Goal: Task Accomplishment & Management: Use online tool/utility

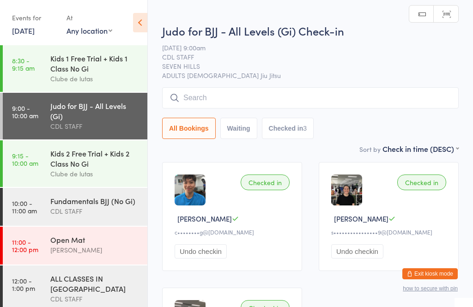
click at [377, 98] on input "search" at bounding box center [310, 97] width 297 height 21
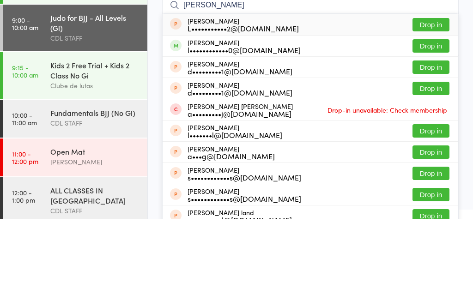
type input "[PERSON_NAME]"
click at [438, 128] on button "Drop in" at bounding box center [431, 134] width 37 height 13
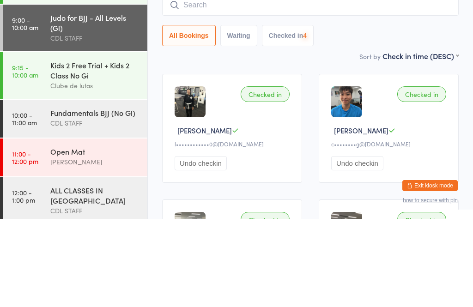
click at [395, 83] on input "search" at bounding box center [310, 93] width 297 height 21
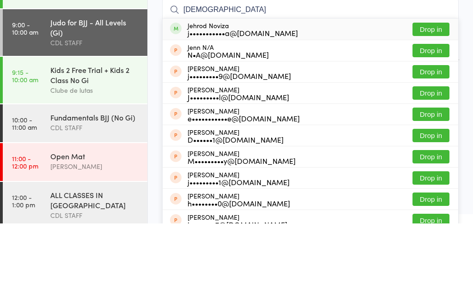
type input "[DEMOGRAPHIC_DATA]"
click at [437, 106] on button "Drop in" at bounding box center [431, 112] width 37 height 13
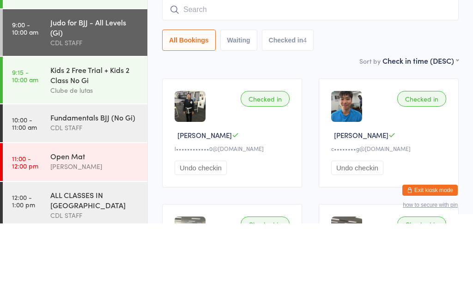
scroll to position [84, 0]
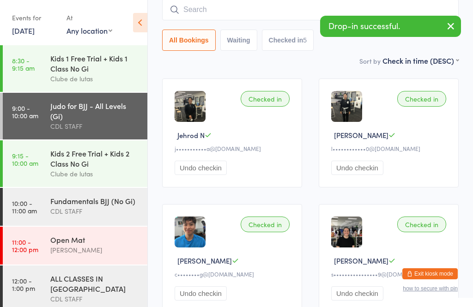
click at [302, 12] on input "search" at bounding box center [310, 9] width 297 height 21
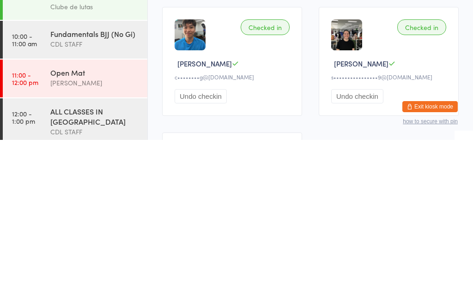
click at [120, 196] on div "Fundamentals BJJ (No Gi)" at bounding box center [94, 201] width 89 height 10
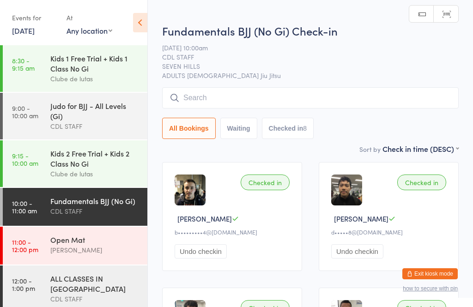
click at [329, 93] on input "search" at bounding box center [310, 97] width 297 height 21
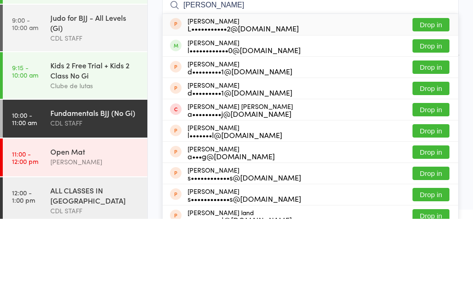
type input "[PERSON_NAME]"
click at [436, 128] on button "Drop in" at bounding box center [431, 134] width 37 height 13
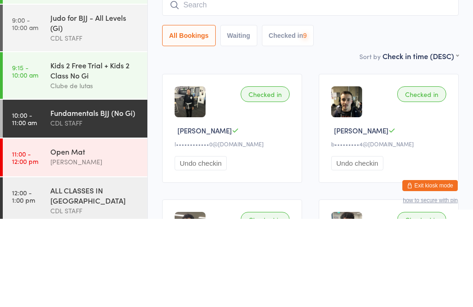
click at [392, 83] on input "search" at bounding box center [310, 93] width 297 height 21
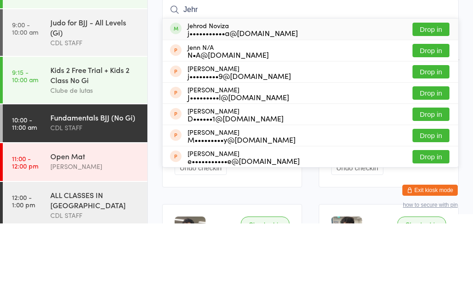
type input "Jehr"
click at [434, 106] on button "Drop in" at bounding box center [431, 112] width 37 height 13
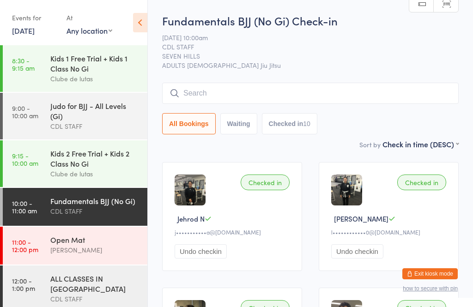
click at [286, 96] on input "search" at bounding box center [310, 93] width 297 height 21
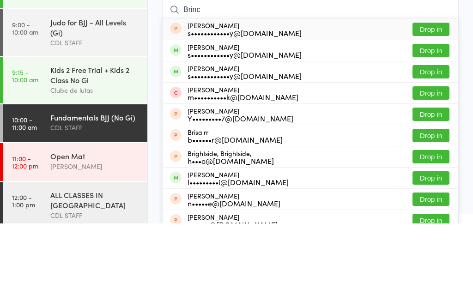
type input "Brinc"
click at [439, 149] on button "Drop in" at bounding box center [431, 155] width 37 height 13
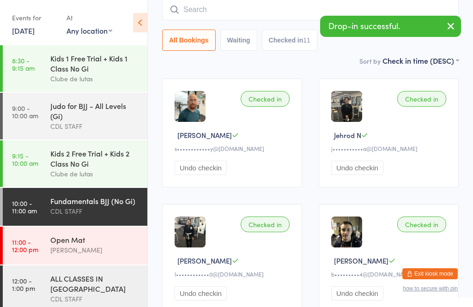
click at [107, 243] on div "Open Mat" at bounding box center [94, 240] width 89 height 10
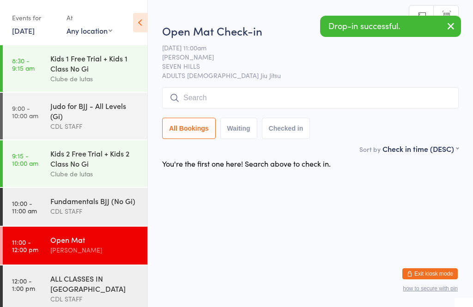
click at [391, 86] on div "Open Mat Check-in [DATE] 11:00am [PERSON_NAME] SEVEN HILLS ADULTS BRAZILIAN Jiu…" at bounding box center [310, 83] width 297 height 121
click at [266, 97] on input "search" at bounding box center [310, 97] width 297 height 21
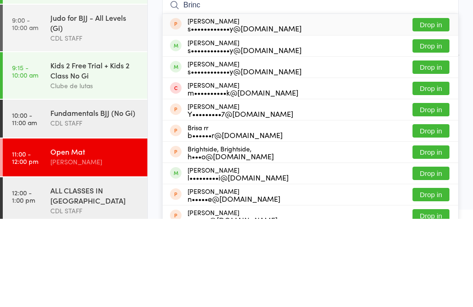
type input "Brinc"
click at [443, 149] on button "Drop in" at bounding box center [431, 155] width 37 height 13
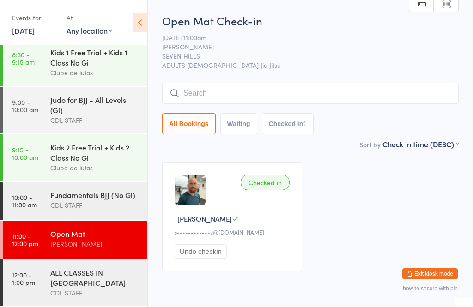
scroll to position [13, 0]
click at [312, 61] on span "SEVEN HILLS" at bounding box center [303, 55] width 283 height 9
click at [101, 196] on div "Fundamentals BJJ (No Gi)" at bounding box center [94, 195] width 89 height 10
